Goal: Information Seeking & Learning: Find specific fact

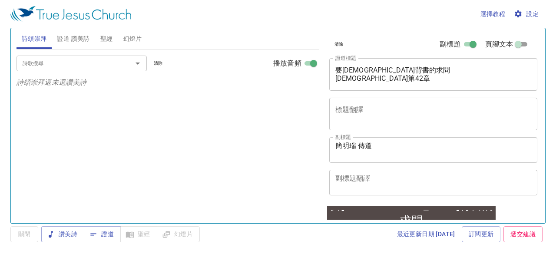
click at [259, 149] on div "詩歌搜尋 詩歌搜尋 清除 播放音頻 詩頌崇拜還未選讚美詩" at bounding box center [168, 133] width 302 height 166
click at [79, 38] on span "證道 讚美詩" at bounding box center [73, 38] width 33 height 11
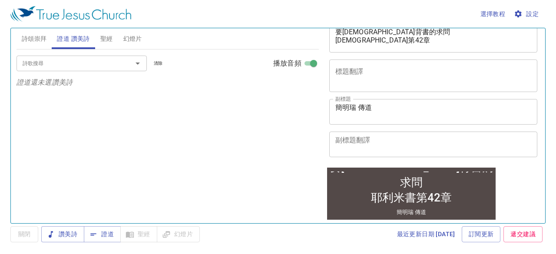
scroll to position [163, 0]
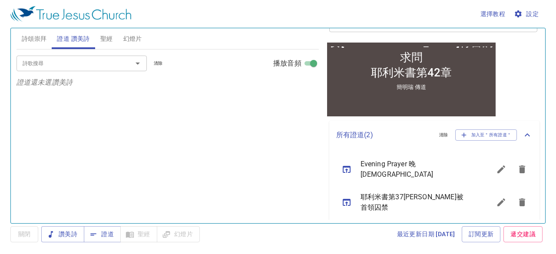
click at [348, 166] on icon "sermon lineup list" at bounding box center [347, 169] width 8 height 7
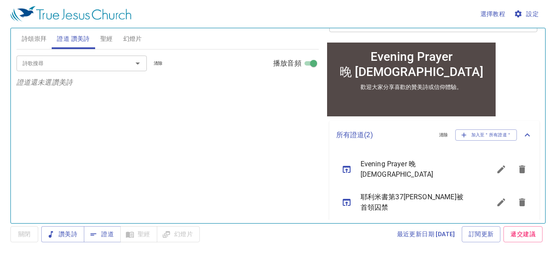
click at [93, 63] on input "詩歌搜尋" at bounding box center [68, 63] width 99 height 10
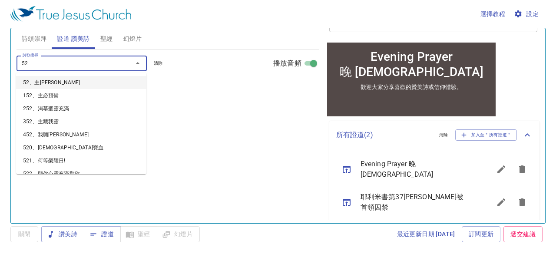
type input "523"
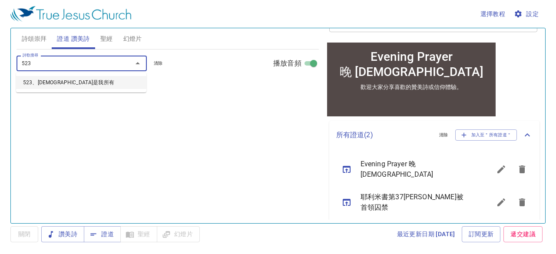
click at [69, 80] on li "523、救主是我所有" at bounding box center [81, 82] width 130 height 13
select select "1"
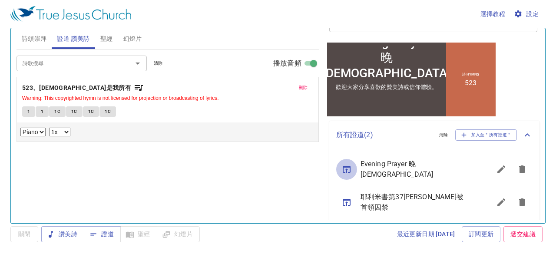
click at [345, 166] on icon "sermon lineup list" at bounding box center [346, 169] width 10 height 10
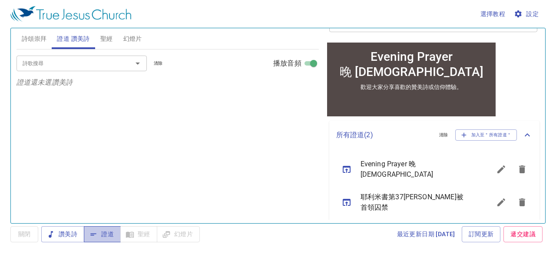
click at [110, 235] on span "證道" at bounding box center [102, 234] width 23 height 11
click at [117, 64] on input "詩歌搜尋" at bounding box center [68, 63] width 99 height 10
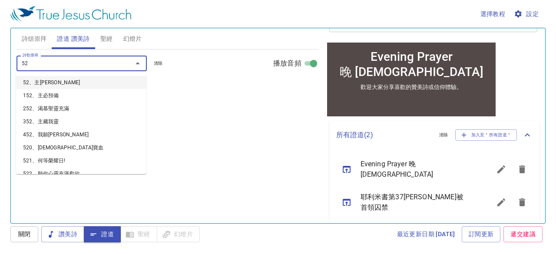
type input "523"
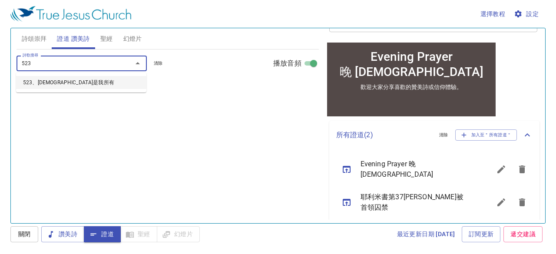
click at [53, 82] on li "523、救主是我所有" at bounding box center [81, 82] width 130 height 13
select select "1"
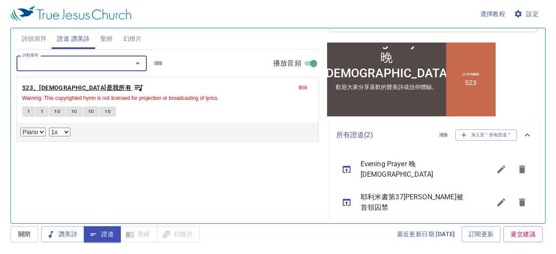
click at [56, 88] on b "523、救主是我所有" at bounding box center [76, 88] width 109 height 11
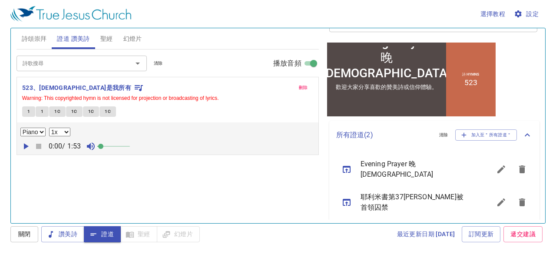
click at [103, 146] on span at bounding box center [100, 146] width 5 height 5
click at [61, 83] on b "523、救主是我所有" at bounding box center [76, 88] width 109 height 11
click at [61, 86] on b "523、救主是我所有" at bounding box center [76, 88] width 109 height 11
click at [346, 166] on icon "sermon lineup list" at bounding box center [347, 169] width 8 height 7
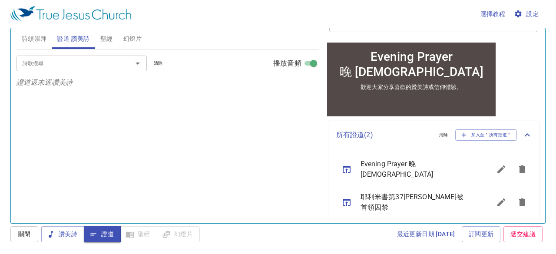
click at [103, 37] on span "聖經" at bounding box center [106, 38] width 13 height 11
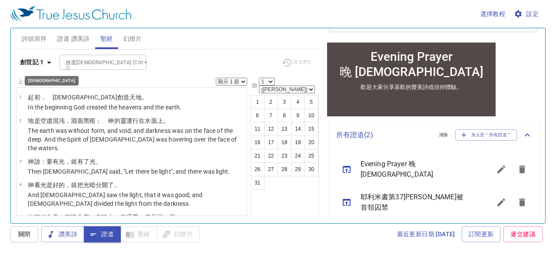
click at [49, 63] on icon "button" at bounding box center [49, 63] width 4 height 2
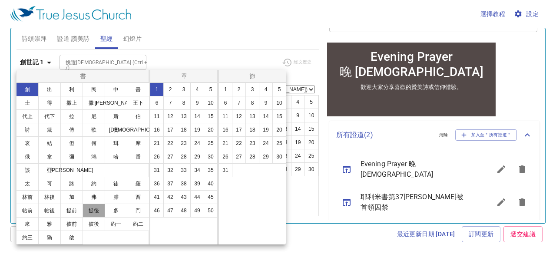
click at [99, 210] on button "提後" at bounding box center [94, 211] width 23 height 14
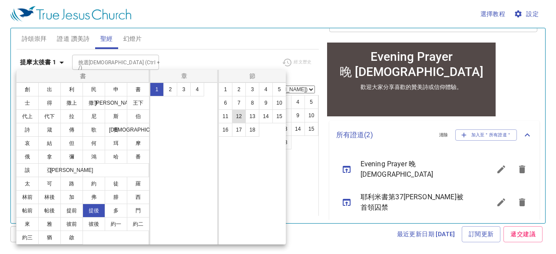
click at [237, 119] on button "12" at bounding box center [239, 116] width 14 height 14
select select "12"
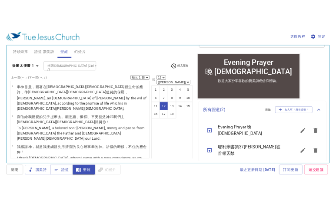
scroll to position [404, 0]
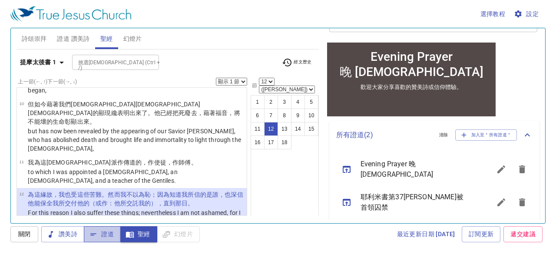
click at [109, 234] on span "證道" at bounding box center [102, 234] width 23 height 11
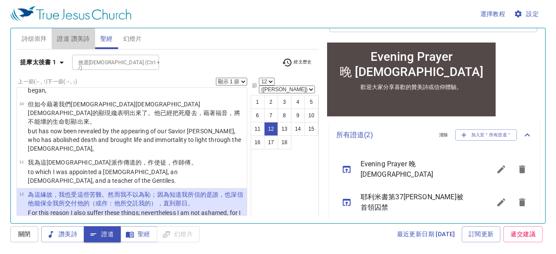
click at [80, 40] on span "證道 讚美詩" at bounding box center [73, 38] width 33 height 11
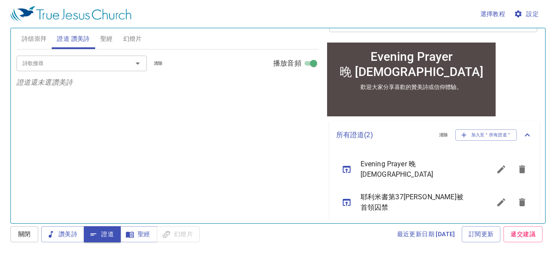
click at [86, 65] on input "詩歌搜尋" at bounding box center [68, 63] width 99 height 10
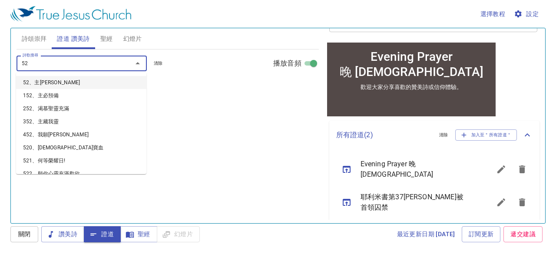
type input "523"
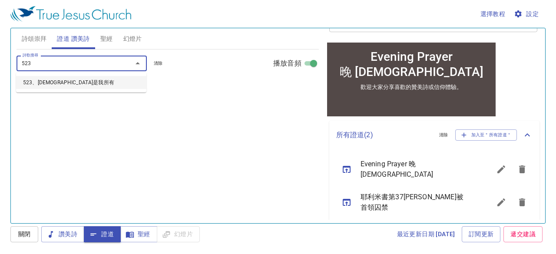
click at [67, 83] on li "523、救主是我所有" at bounding box center [81, 82] width 130 height 13
select select "1"
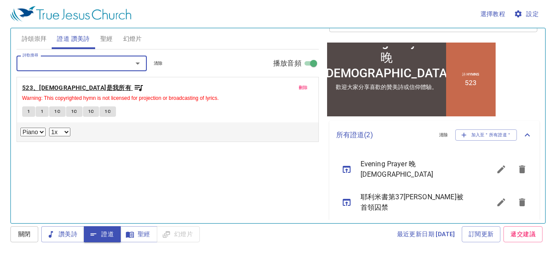
click at [73, 84] on b "523、救主是我所有" at bounding box center [76, 88] width 109 height 11
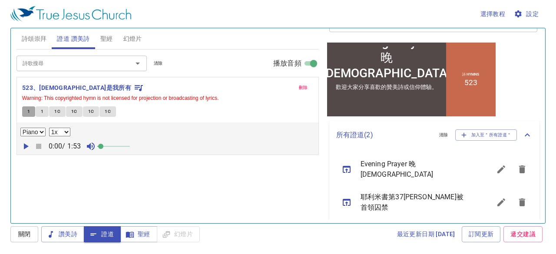
click at [30, 111] on button "1" at bounding box center [28, 111] width 13 height 10
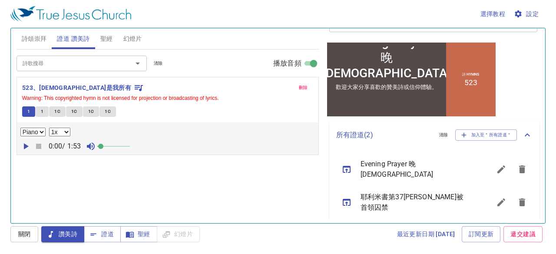
click at [39, 112] on button "1" at bounding box center [42, 111] width 13 height 10
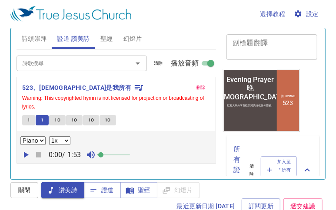
click at [59, 117] on span "1C" at bounding box center [57, 120] width 6 height 8
click at [73, 116] on span "1C" at bounding box center [74, 120] width 6 height 8
click at [93, 121] on span "1C" at bounding box center [91, 120] width 6 height 8
click at [76, 121] on span "1C" at bounding box center [74, 120] width 6 height 8
click at [88, 120] on span "1C" at bounding box center [91, 120] width 6 height 8
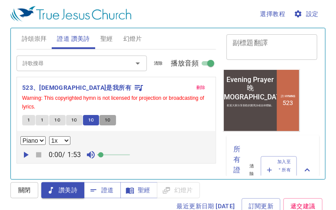
click at [103, 120] on button "1C" at bounding box center [107, 120] width 17 height 10
click at [29, 121] on span "1" at bounding box center [28, 120] width 3 height 8
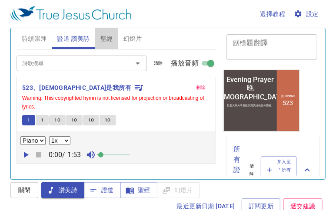
click at [110, 39] on span "聖經" at bounding box center [106, 38] width 13 height 11
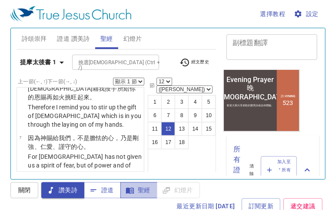
click at [135, 190] on span "聖經" at bounding box center [138, 190] width 23 height 11
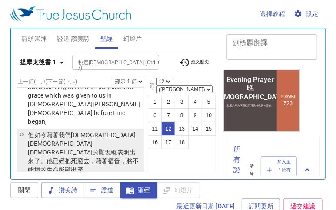
scroll to position [665, 0]
